Goal: Transaction & Acquisition: Purchase product/service

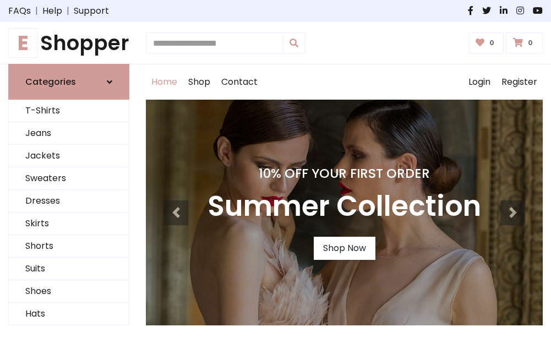
click at [275, 177] on h4 "10% Off Your First Order" at bounding box center [343, 173] width 273 height 15
click at [344, 248] on link "Shop Now" at bounding box center [345, 248] width 62 height 23
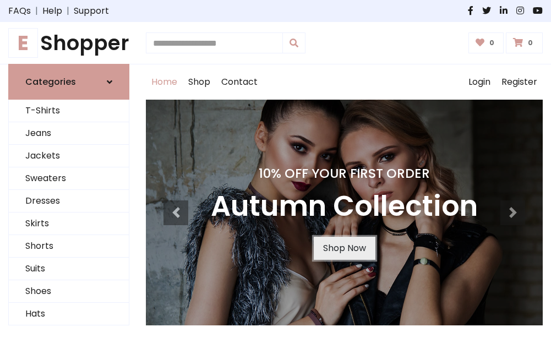
click at [344, 248] on link "Shop Now" at bounding box center [345, 248] width 62 height 23
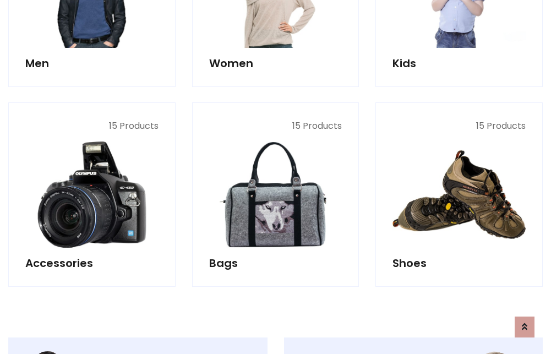
scroll to position [1097, 0]
